Goal: Information Seeking & Learning: Find specific fact

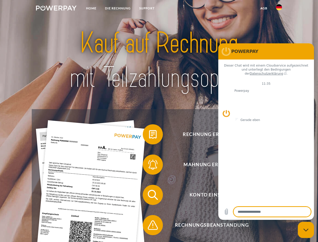
click at [56, 9] on img at bounding box center [56, 8] width 41 height 5
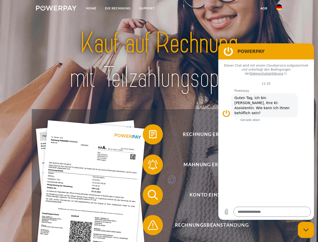
click at [279, 9] on img at bounding box center [279, 7] width 6 height 6
click at [264, 8] on link "agb" at bounding box center [264, 8] width 16 height 9
click at [149, 135] on span at bounding box center [145, 134] width 25 height 25
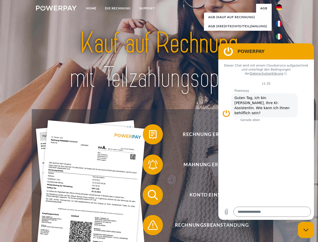
click at [149, 165] on div "Rechnung erhalten? Mahnung erhalten? Konto einsehen" at bounding box center [159, 209] width 254 height 201
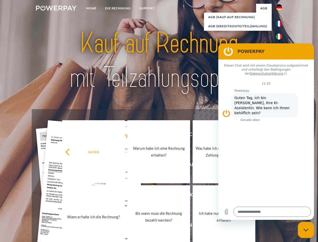
click at [149, 196] on link "Bis wann muss die Rechnung bezahlt werden?" at bounding box center [158, 216] width 63 height 63
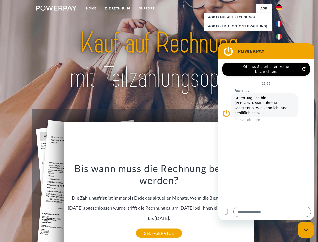
click at [149, 226] on div "Bis wann muss die Rechnung bezahlt werden? Die Zahlungsfrist ist immer bis Ende…" at bounding box center [159, 197] width 184 height 71
click at [306, 230] on icon "Messaging-Fenster schließen" at bounding box center [305, 229] width 5 height 3
type textarea "*"
